Goal: Task Accomplishment & Management: Complete application form

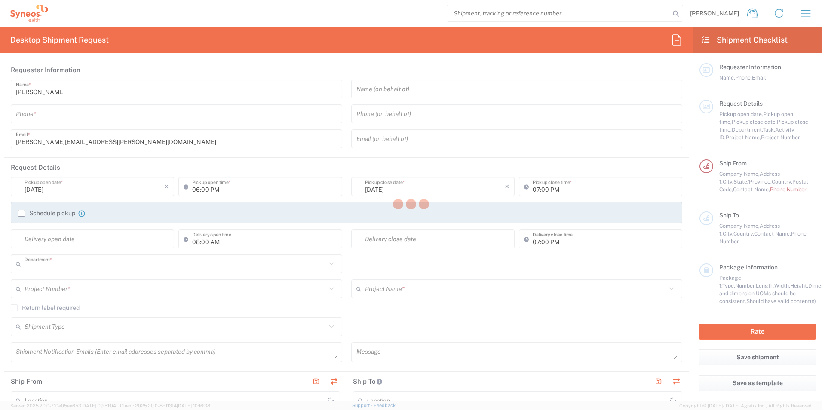
type input "3190"
type input "[US_STATE]"
type input "[GEOGRAPHIC_DATA]"
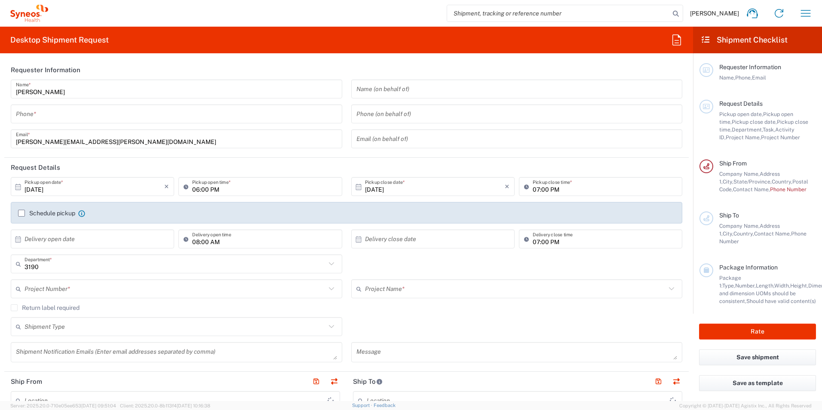
type input "[PERSON_NAME] Rsrch Grp ([GEOGRAPHIC_DATA]) In"
click at [84, 119] on input "tel" at bounding box center [176, 114] width 321 height 15
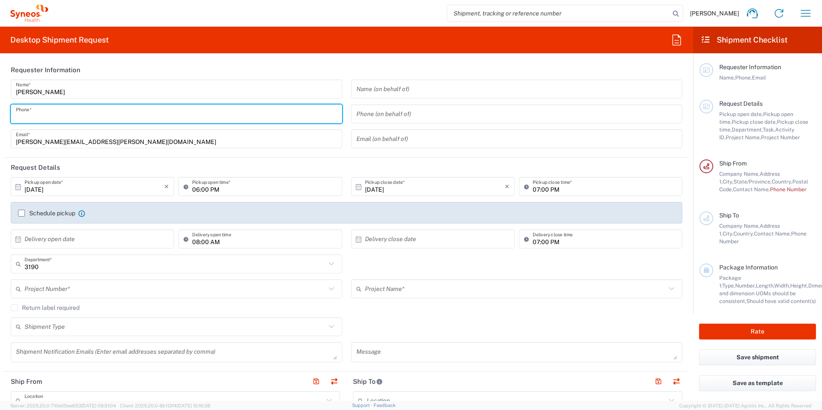
type input "3035422221"
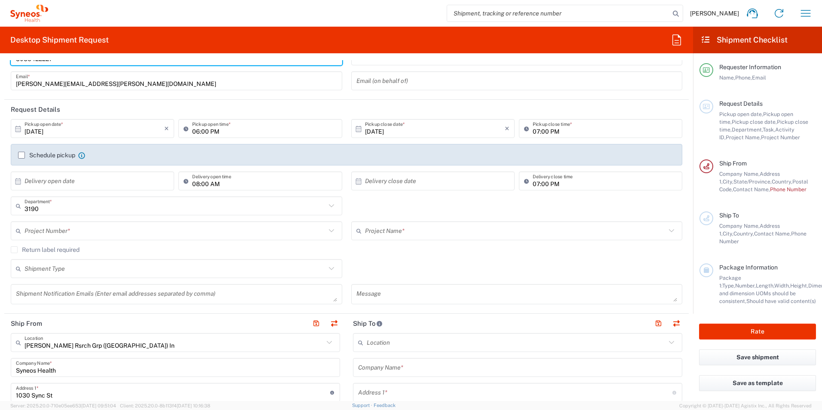
scroll to position [43, 0]
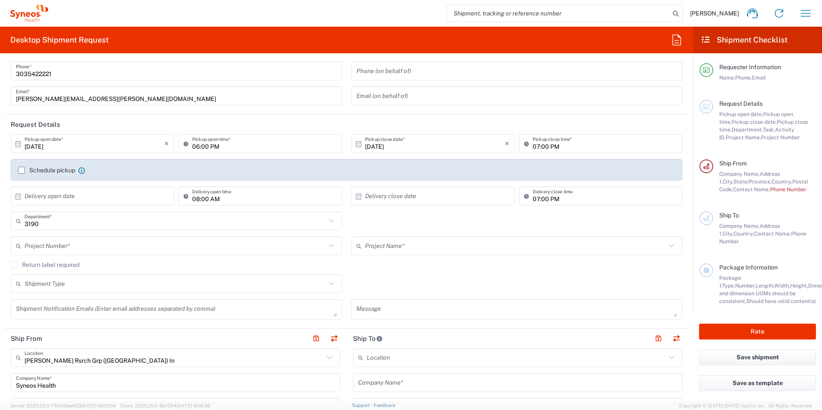
click at [356, 144] on icon at bounding box center [359, 144] width 6 height 6
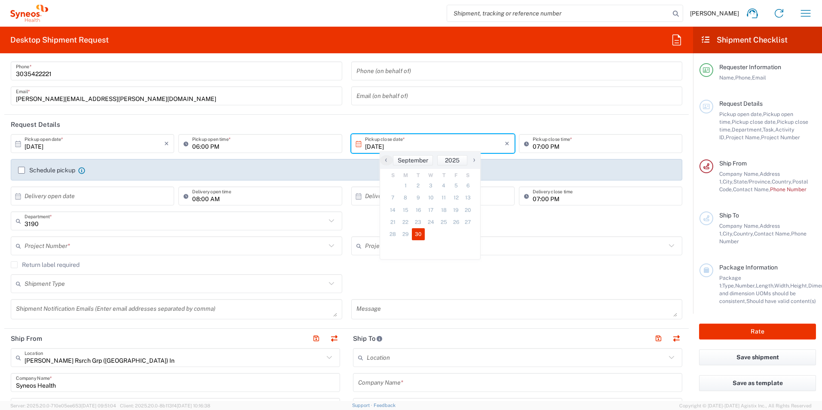
click at [410, 145] on input "[DATE]" at bounding box center [435, 143] width 140 height 15
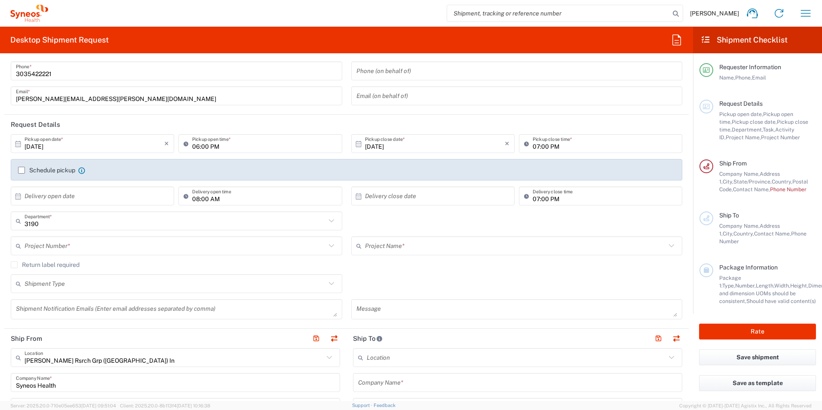
click at [415, 145] on input "[DATE]" at bounding box center [435, 143] width 140 height 15
click at [473, 162] on span "›" at bounding box center [474, 160] width 13 height 10
click at [453, 186] on span "3" at bounding box center [455, 186] width 12 height 12
type input "[DATE]"
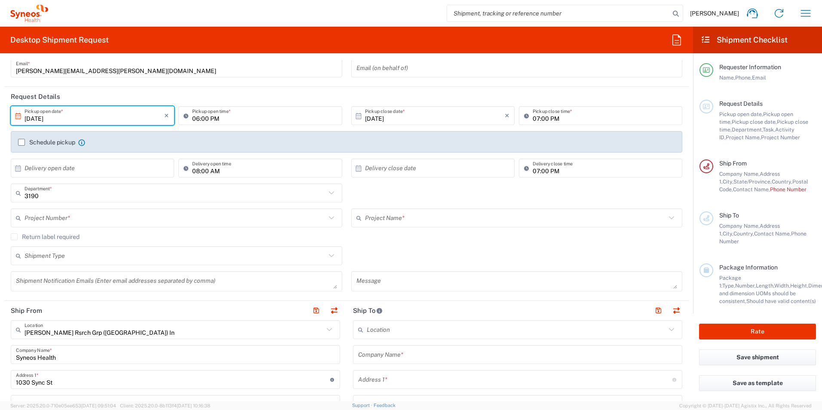
scroll to position [86, 0]
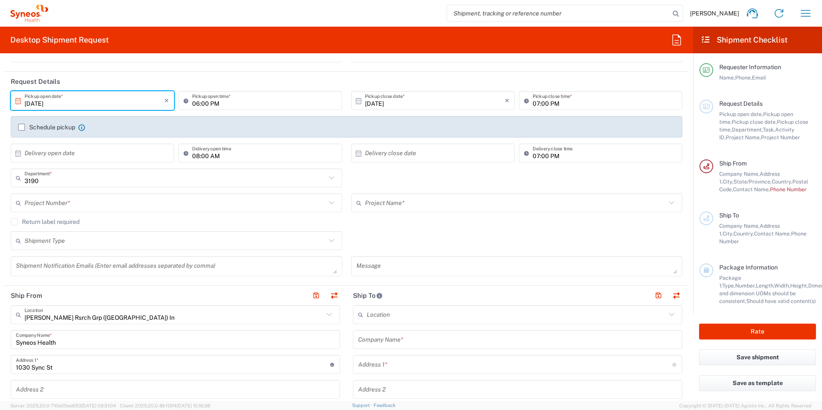
click at [386, 203] on input "text" at bounding box center [515, 203] width 301 height 15
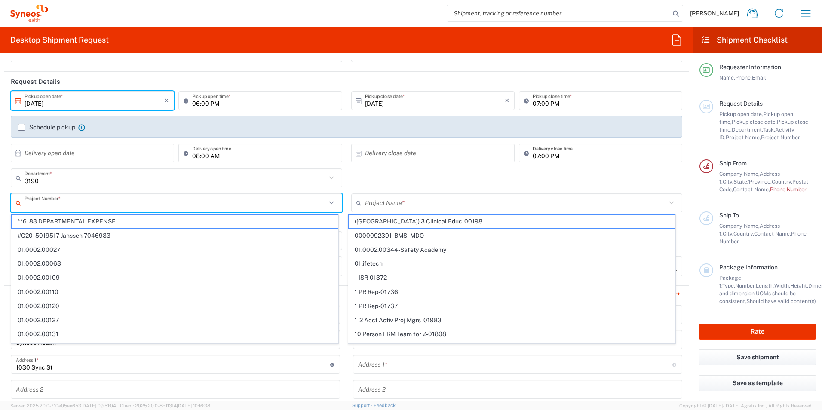
click at [236, 204] on input "text" at bounding box center [175, 203] width 301 height 15
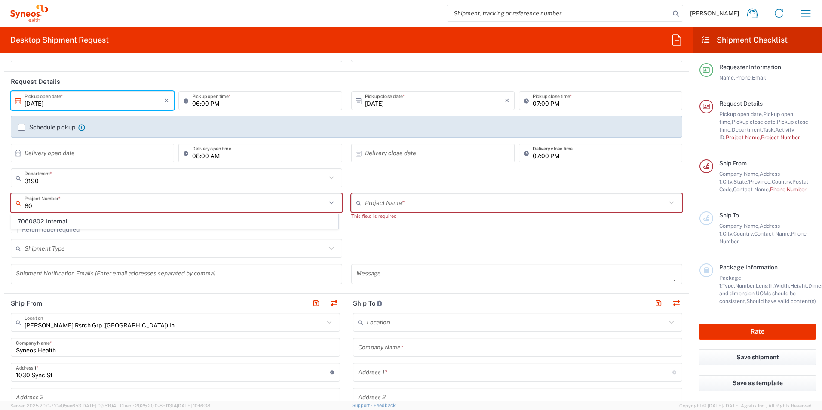
type input "8"
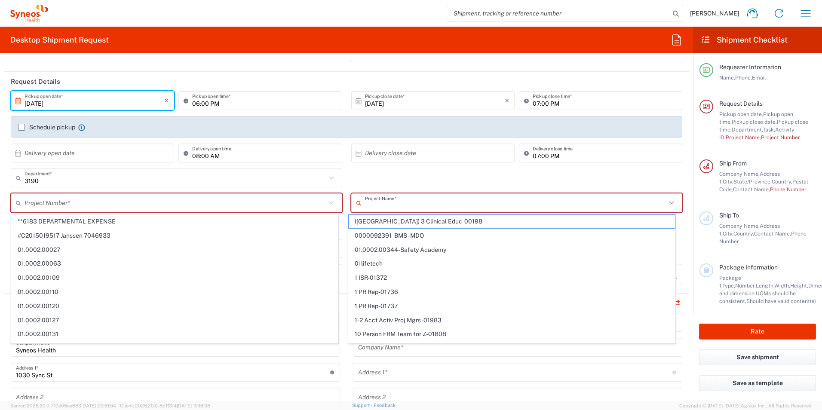
click at [374, 203] on input "text" at bounding box center [515, 203] width 301 height 15
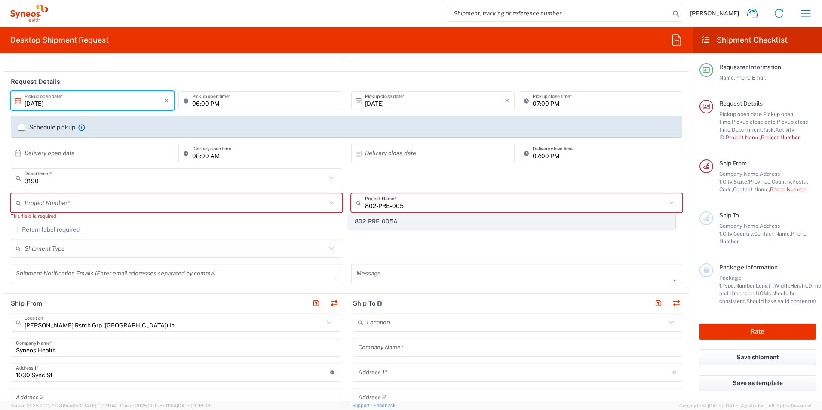
click at [396, 220] on span "802-PRE-005A" at bounding box center [512, 221] width 326 height 13
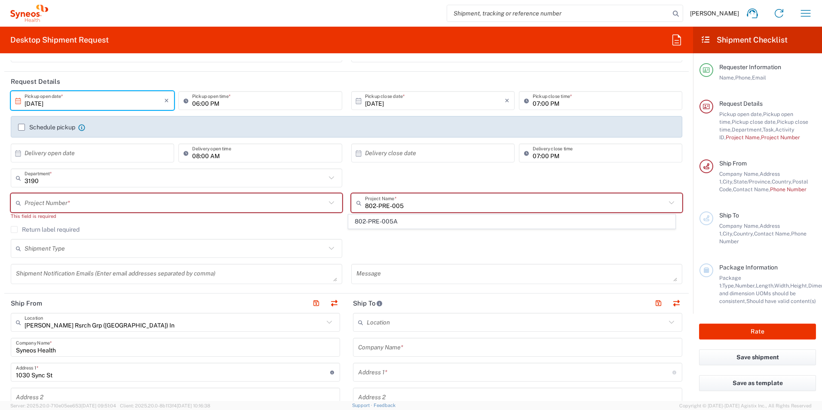
type input "802-PRE-005A"
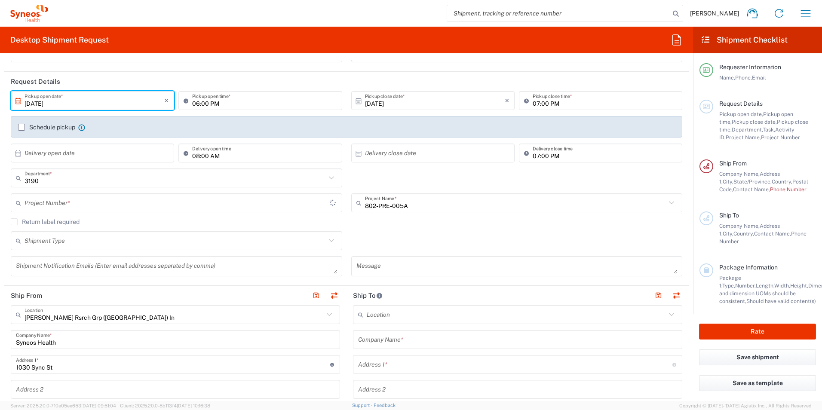
type input "OPP 00528A"
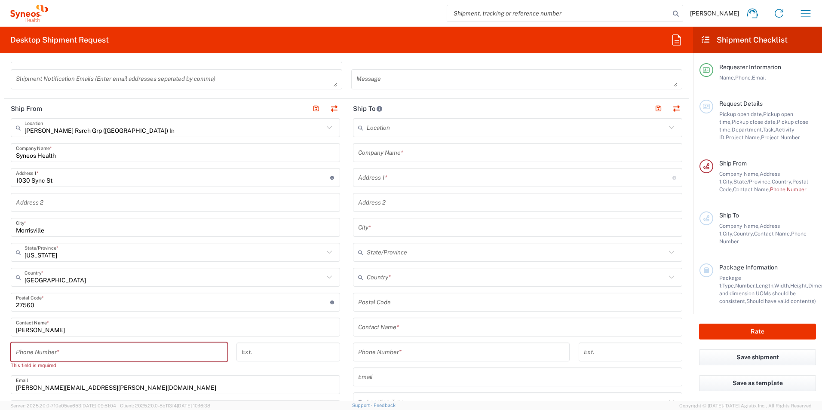
scroll to position [301, 0]
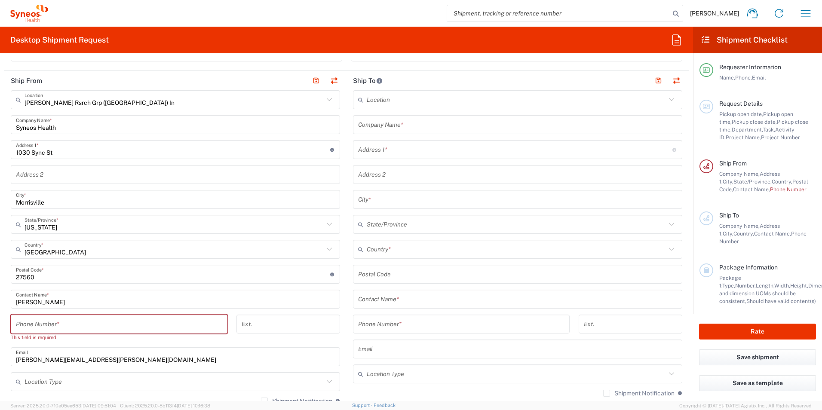
click at [80, 325] on input "tel" at bounding box center [119, 324] width 206 height 15
drag, startPoint x: 28, startPoint y: 299, endPoint x: 58, endPoint y: 301, distance: 31.0
click at [28, 299] on input "[PERSON_NAME]" at bounding box center [175, 299] width 319 height 15
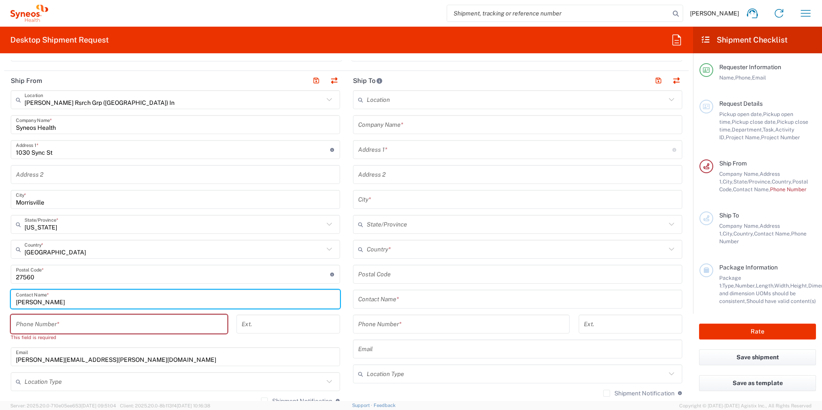
click at [55, 301] on input "[PERSON_NAME]" at bounding box center [175, 299] width 319 height 15
type input "R"
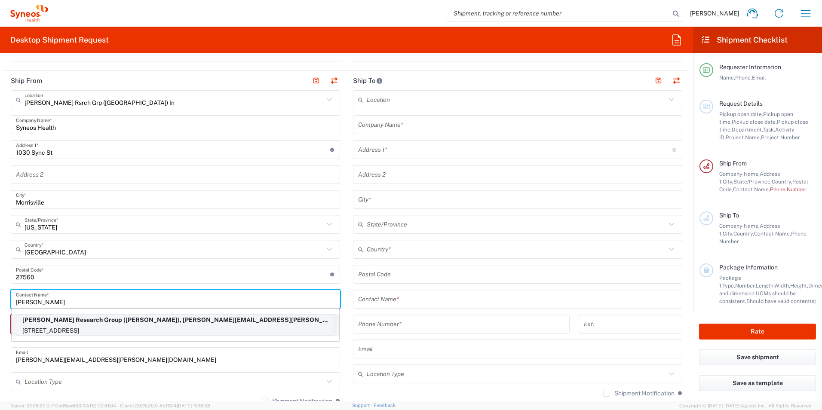
type input "[PERSON_NAME]"
click at [151, 329] on p "[STREET_ADDRESS]" at bounding box center [175, 331] width 318 height 11
type input "[PERSON_NAME] Research Group"
type input "[STREET_ADDRESS]"
type input "[GEOGRAPHIC_DATA]"
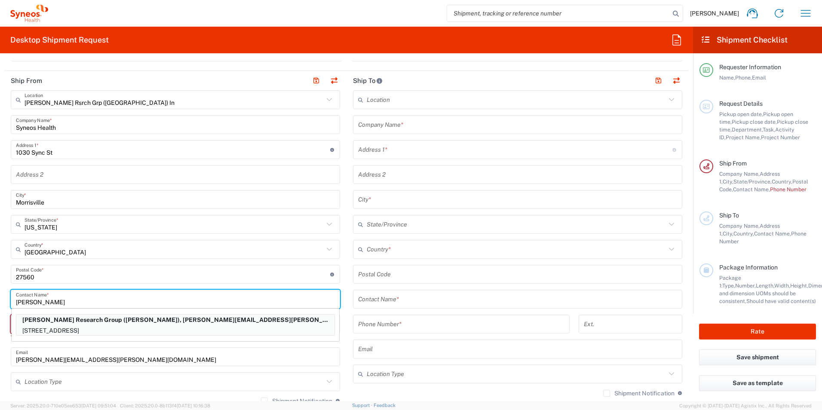
type input "[GEOGRAPHIC_DATA]"
type input "N6K3A3"
type input "[PHONE_NUMBER]"
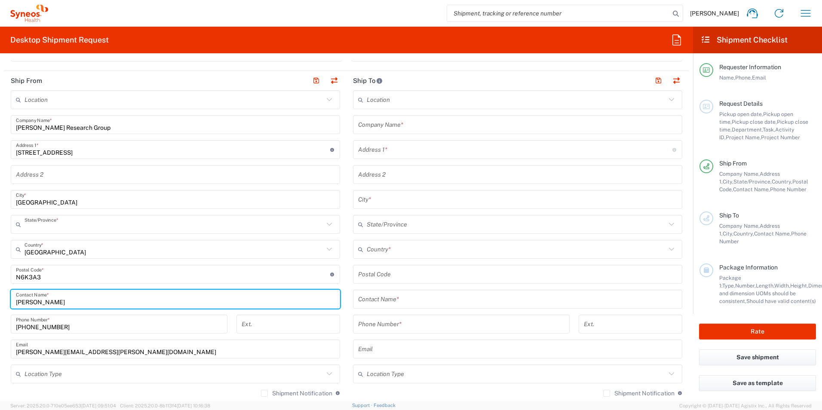
type input "[GEOGRAPHIC_DATA]"
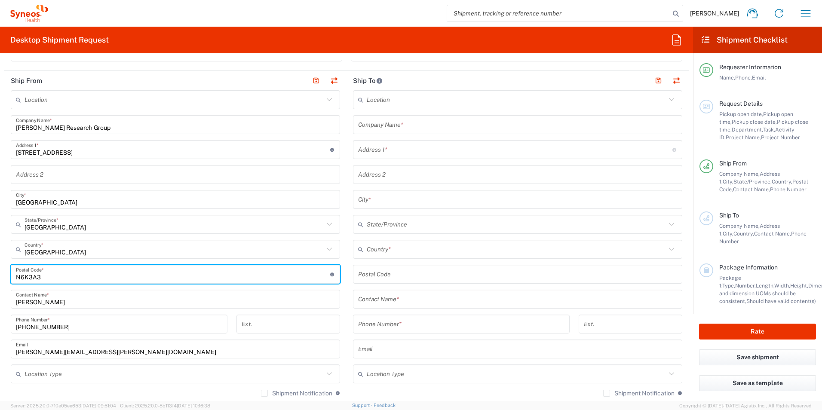
click at [29, 278] on input "undefined" at bounding box center [173, 274] width 314 height 15
type input "N6K 3A3"
click at [397, 302] on input "text" at bounding box center [517, 299] width 319 height 15
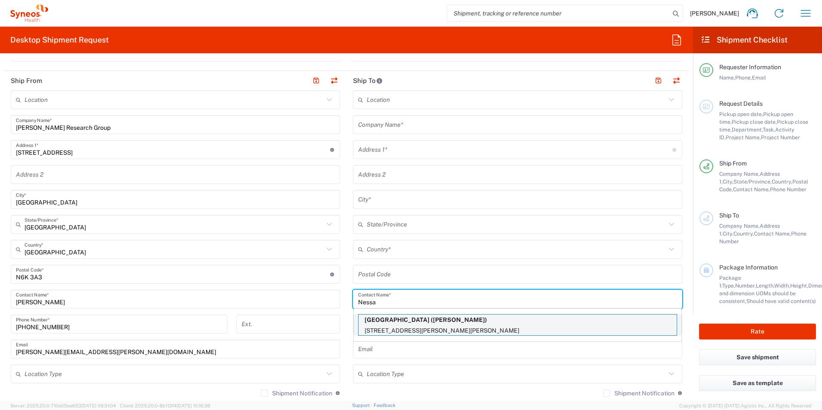
type input "Nessa"
click at [419, 326] on p "[STREET_ADDRESS][PERSON_NAME][PERSON_NAME]" at bounding box center [518, 331] width 318 height 11
type input "[GEOGRAPHIC_DATA]"
type input "St W, [GEOGRAPHIC_DATA]"
type input "Room #1K4"
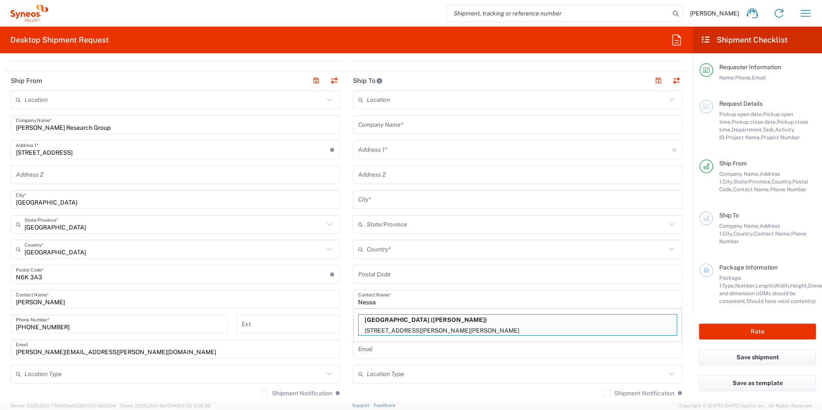
type input "[PERSON_NAME]"
type input "[GEOGRAPHIC_DATA]"
type input "L8N3Z5"
type input "[PERSON_NAME]"
type input "9055212100"
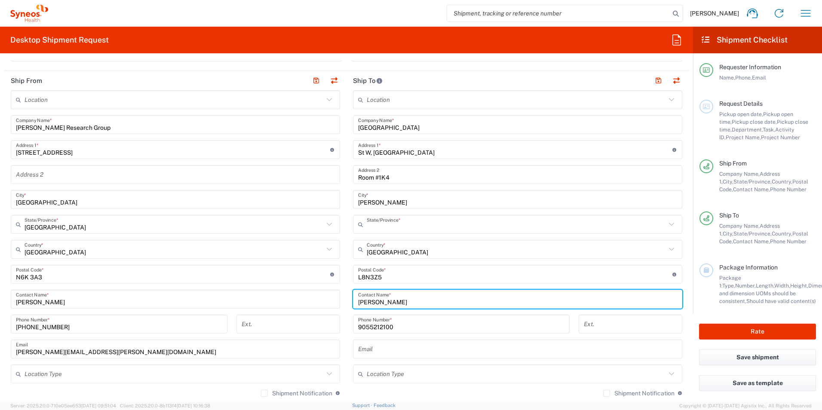
type input "[GEOGRAPHIC_DATA]"
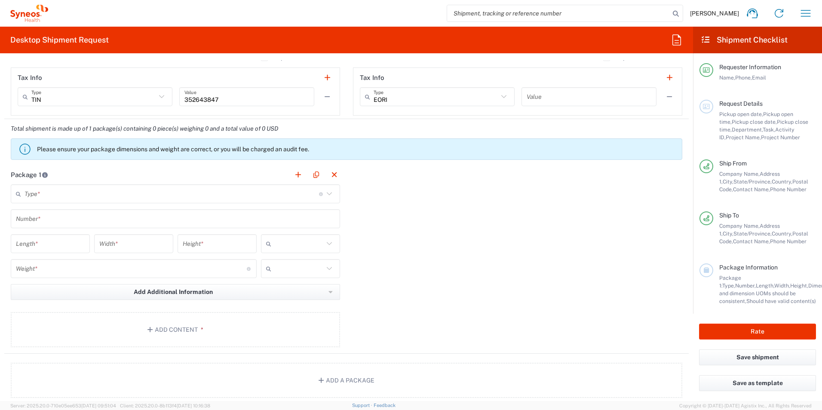
scroll to position [645, 0]
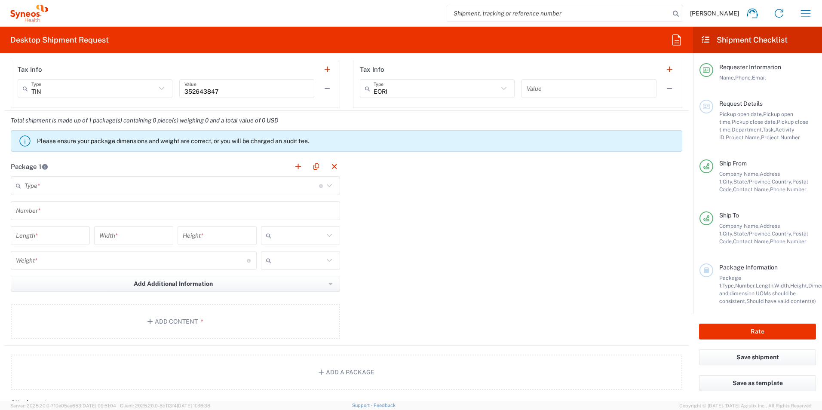
click at [329, 184] on icon at bounding box center [329, 185] width 11 height 11
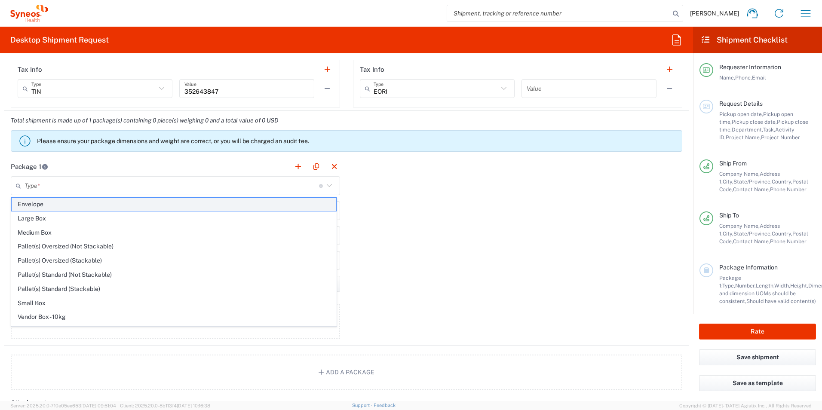
click at [298, 203] on span "Envelope" at bounding box center [174, 204] width 325 height 13
type input "Envelope"
type input "1"
type input "9.5"
type input "12.5"
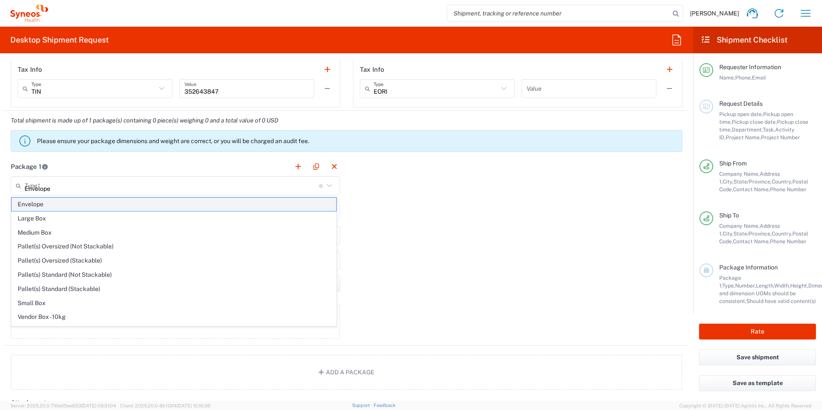
type input "0.25"
type input "in"
type input "0.45"
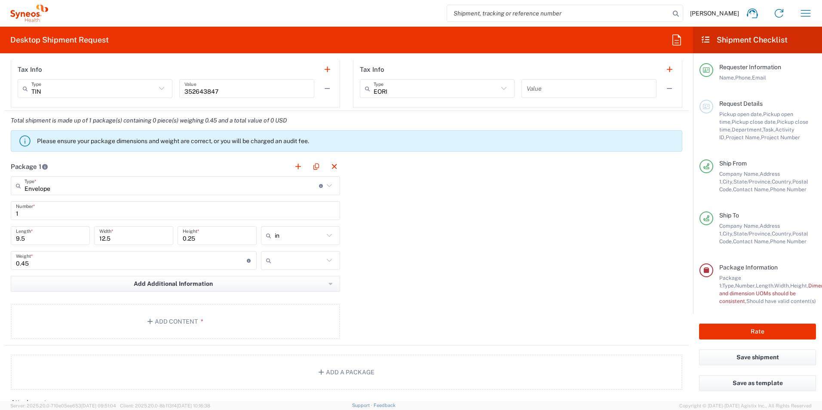
click at [327, 261] on icon at bounding box center [329, 260] width 11 height 11
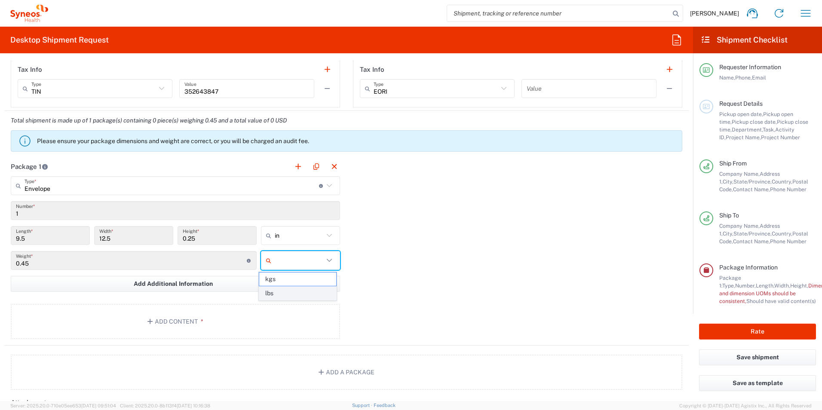
click at [315, 294] on span "lbs" at bounding box center [297, 293] width 77 height 13
type input "lbs"
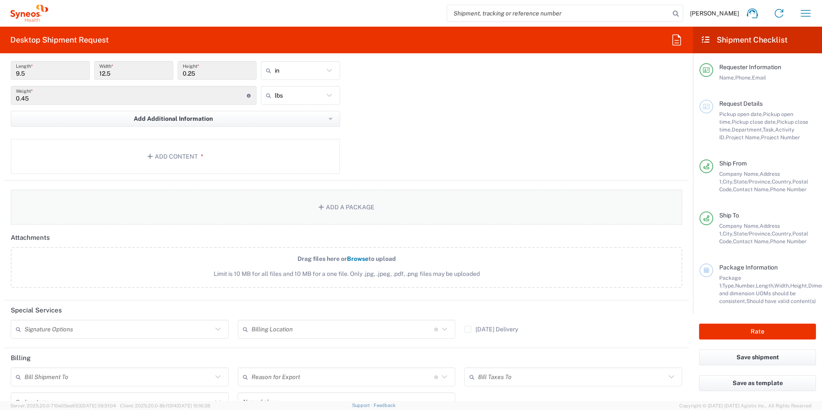
scroll to position [817, 0]
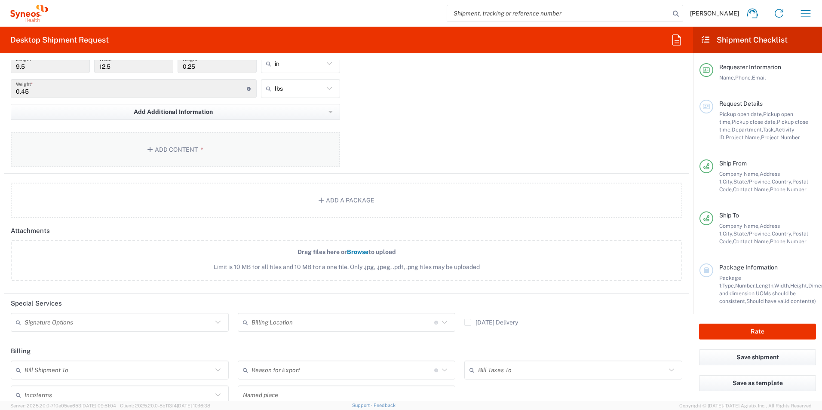
click at [175, 155] on button "Add Content *" at bounding box center [175, 149] width 329 height 35
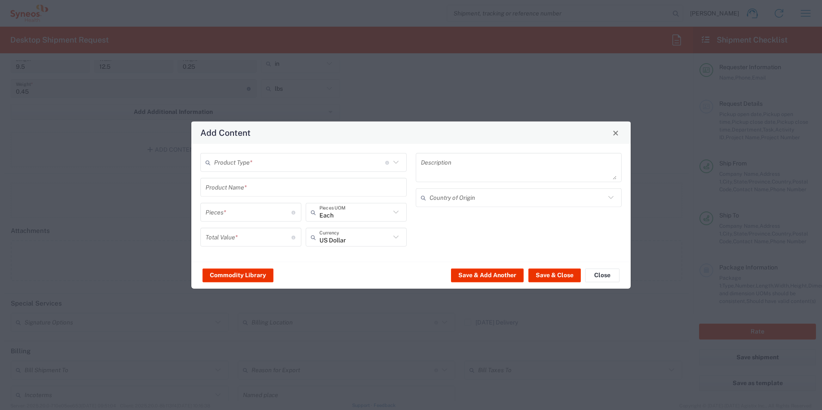
click at [393, 165] on icon at bounding box center [395, 162] width 11 height 11
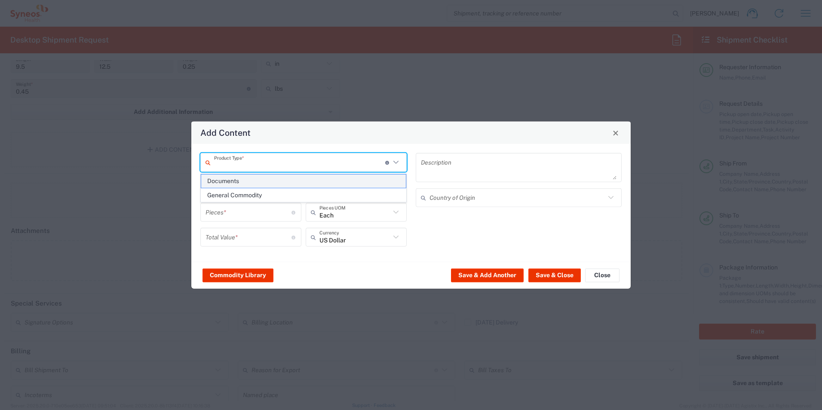
click at [286, 181] on span "Documents" at bounding box center [303, 181] width 205 height 13
type input "Documents"
type input "1"
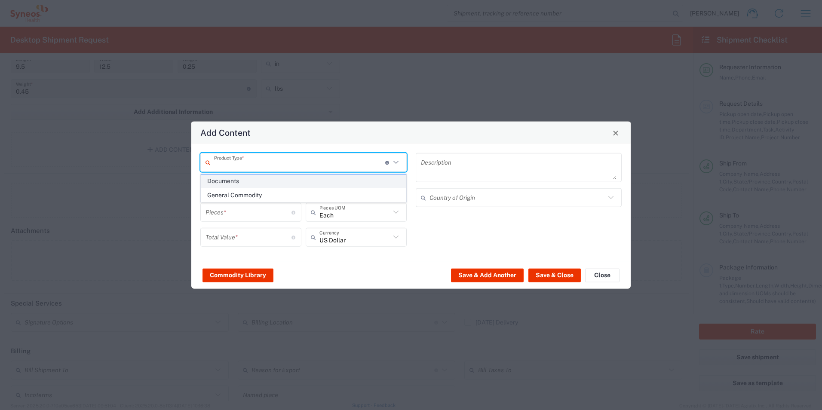
type textarea "Documents"
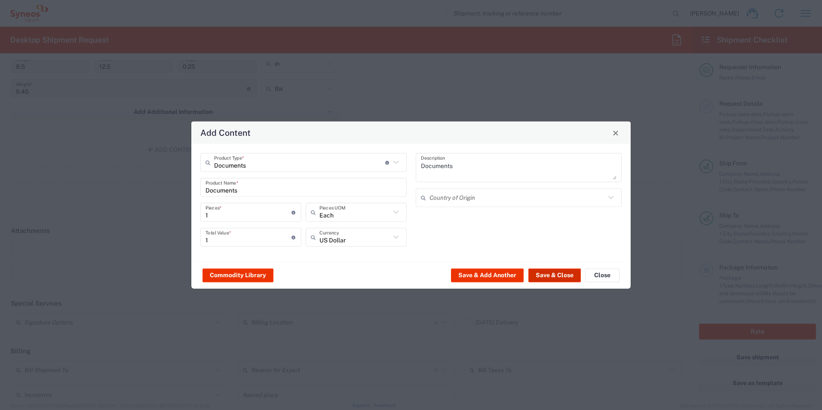
click at [548, 276] on button "Save & Close" at bounding box center [555, 275] width 52 height 14
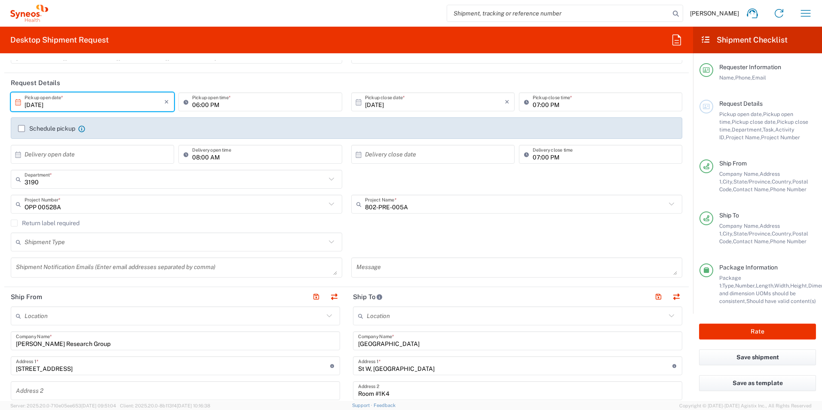
scroll to position [76, 0]
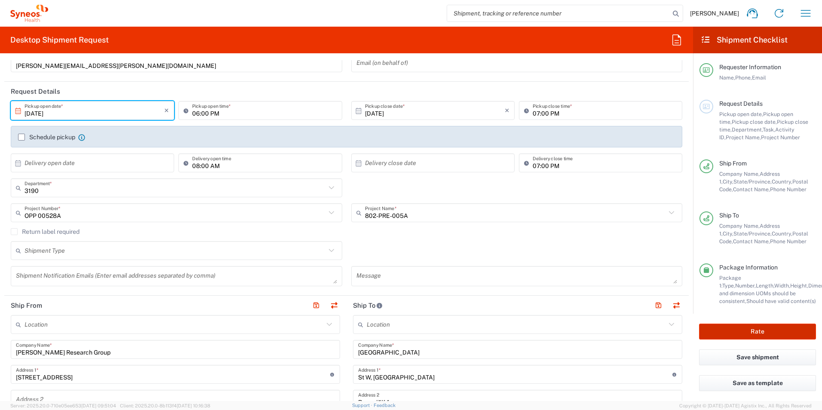
click at [769, 331] on button "Rate" at bounding box center [757, 332] width 117 height 16
type input "802-PRE-005A"
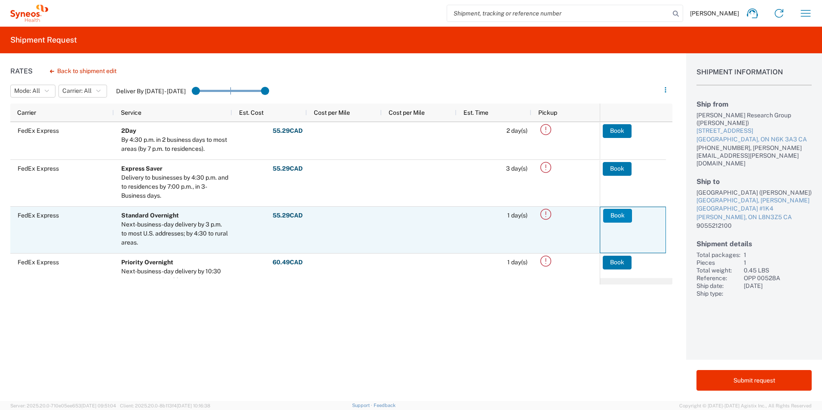
click at [612, 217] on button "Book" at bounding box center [617, 216] width 29 height 14
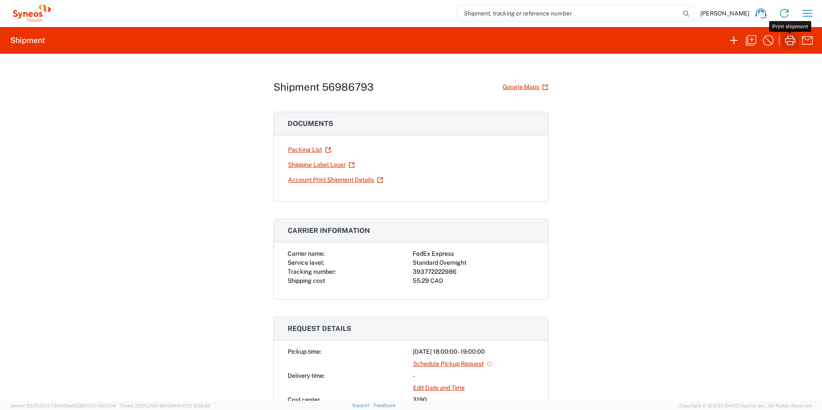
click at [791, 43] on icon "button" at bounding box center [791, 41] width 14 height 14
